Goal: Information Seeking & Learning: Learn about a topic

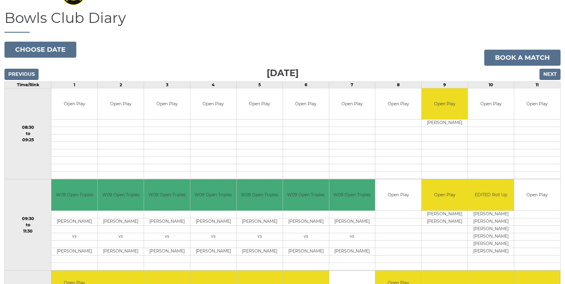
scroll to position [61, 0]
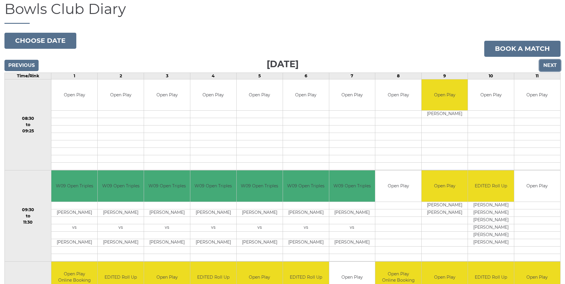
click at [559, 67] on input "Next" at bounding box center [550, 65] width 21 height 11
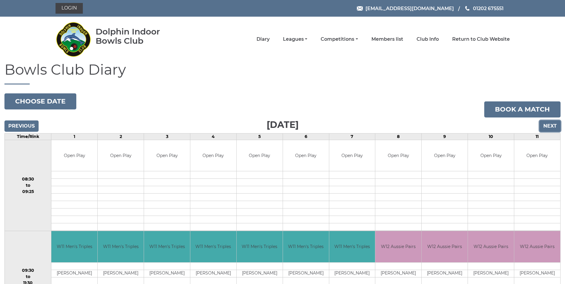
click at [551, 131] on input "Next" at bounding box center [550, 125] width 21 height 11
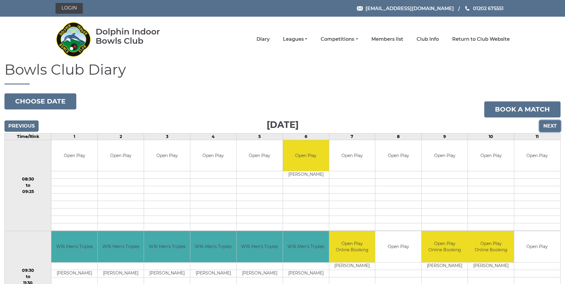
click at [548, 128] on input "Next" at bounding box center [550, 125] width 21 height 11
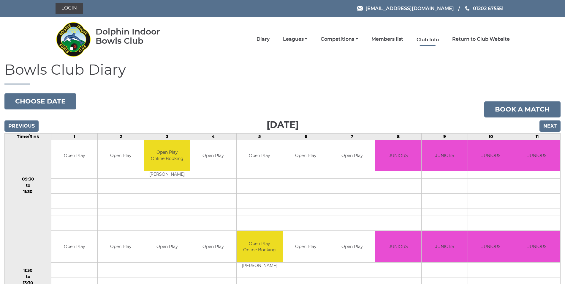
click at [428, 39] on link "Club Info" at bounding box center [428, 40] width 22 height 7
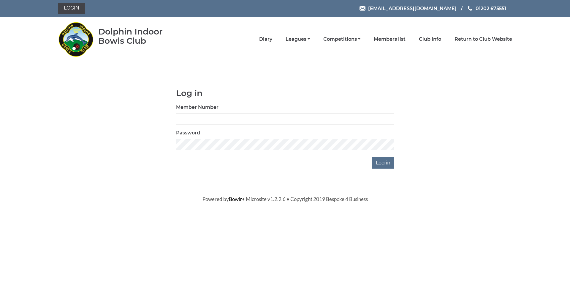
click at [488, 200] on div "Powered by Bowlr • Microsite v1.2.2.6 • Copyright 2019 Bespoke 4 Business" at bounding box center [284, 199] width 463 height 8
click at [293, 37] on link "Leagues" at bounding box center [298, 40] width 24 height 7
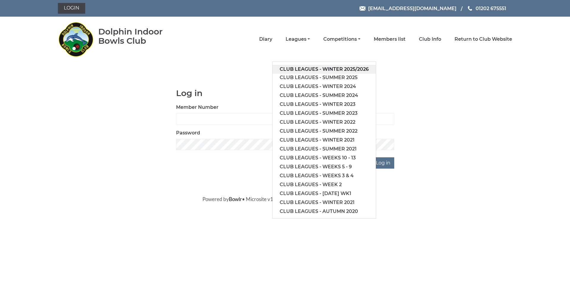
click at [298, 66] on link "Club leagues - Winter 2025/2026" at bounding box center [324, 69] width 103 height 9
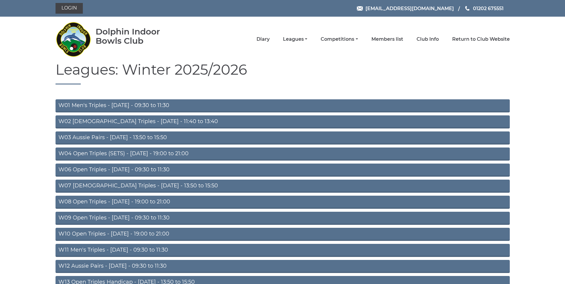
click at [69, 35] on img at bounding box center [74, 39] width 36 height 42
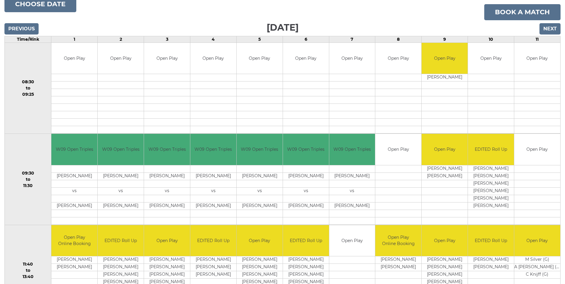
scroll to position [151, 0]
